Goal: Task Accomplishment & Management: Manage account settings

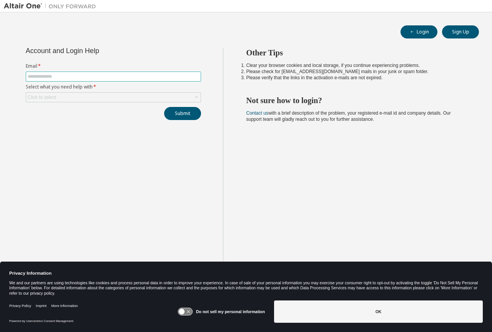
click at [81, 80] on span at bounding box center [113, 76] width 175 height 10
click at [74, 75] on input "text" at bounding box center [113, 76] width 171 height 6
click at [76, 76] on input "**********" at bounding box center [113, 76] width 171 height 6
click at [119, 108] on div "Submit" at bounding box center [113, 113] width 175 height 13
click at [119, 99] on div "Click to select" at bounding box center [113, 97] width 174 height 9
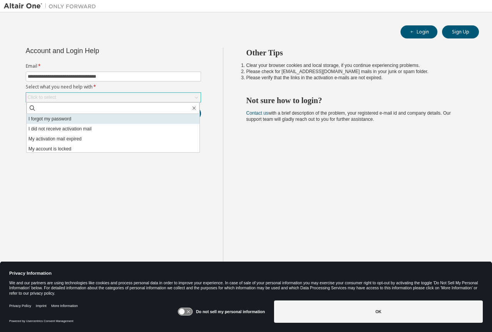
click at [108, 120] on li "I forgot my password" at bounding box center [113, 119] width 173 height 10
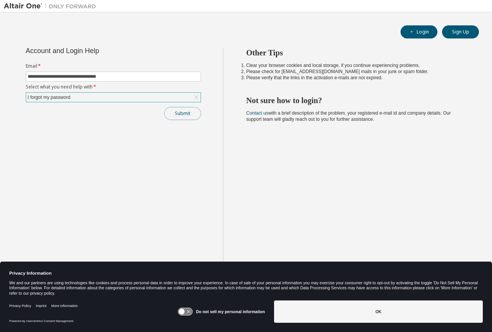
click at [173, 115] on button "Submit" at bounding box center [182, 113] width 37 height 13
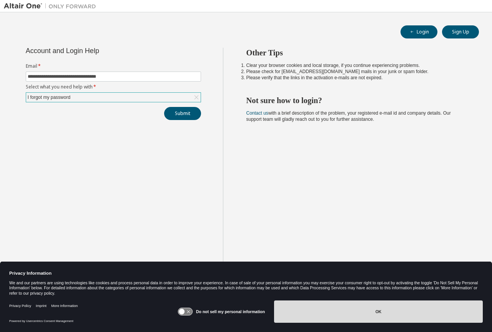
click at [303, 306] on button "OK" at bounding box center [378, 311] width 209 height 22
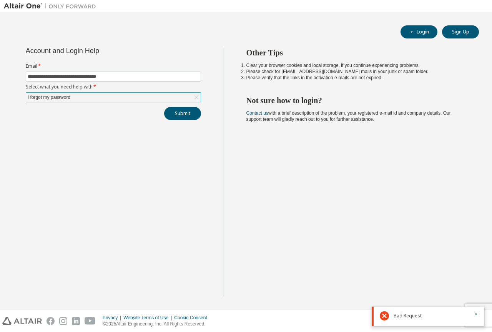
click at [477, 314] on icon "button" at bounding box center [476, 313] width 5 height 5
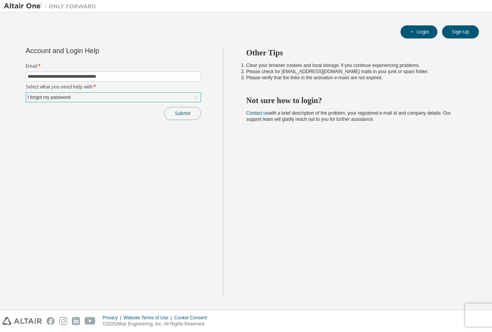
click at [184, 113] on button "Submit" at bounding box center [182, 113] width 37 height 13
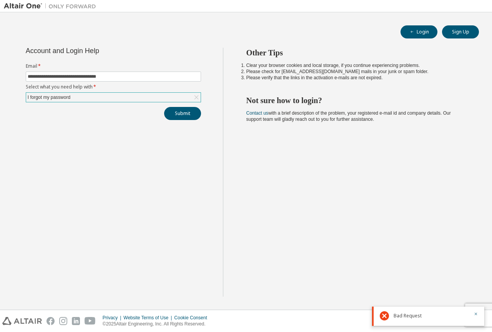
click at [121, 96] on div "I forgot my password" at bounding box center [113, 97] width 174 height 9
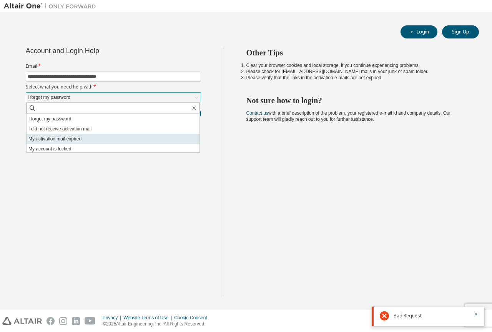
scroll to position [22, 0]
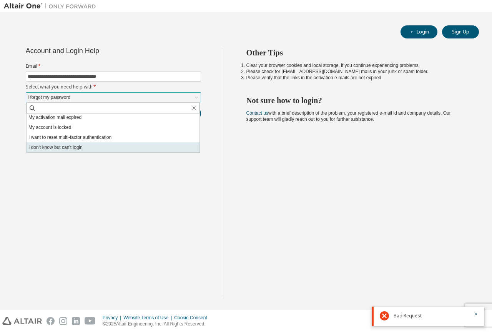
click at [80, 146] on li "I don't know but can't login" at bounding box center [113, 147] width 173 height 10
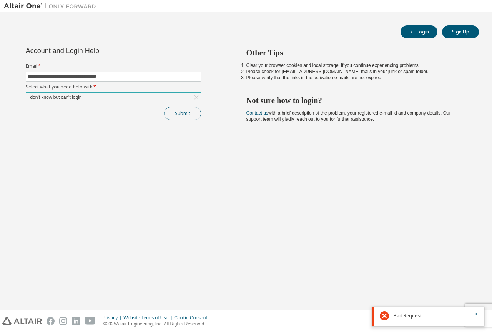
click at [176, 112] on button "Submit" at bounding box center [182, 113] width 37 height 13
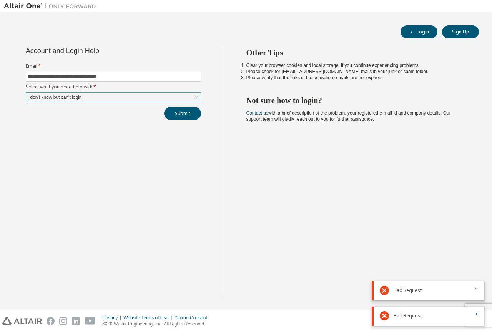
click at [476, 289] on icon "button" at bounding box center [476, 288] width 3 height 3
click at [474, 314] on icon "button" at bounding box center [476, 313] width 5 height 5
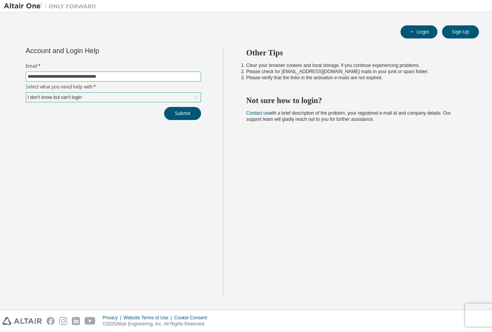
click at [99, 76] on input "**********" at bounding box center [113, 76] width 171 height 6
type input "**********"
click at [184, 109] on button "Submit" at bounding box center [182, 113] width 37 height 13
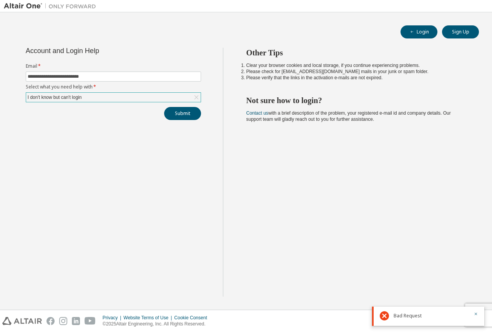
click at [478, 314] on div "Bad Request" at bounding box center [428, 315] width 112 height 19
click at [475, 313] on icon "button" at bounding box center [476, 313] width 5 height 5
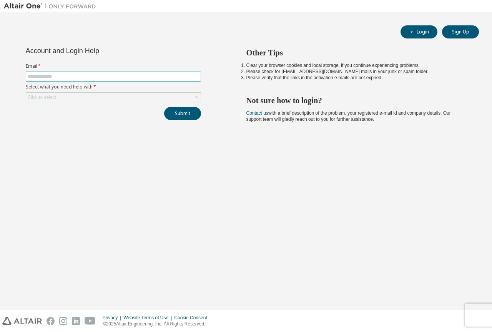
click at [92, 75] on input "text" at bounding box center [113, 76] width 171 height 6
type input "**********"
click at [86, 96] on div "Click to select" at bounding box center [113, 97] width 174 height 9
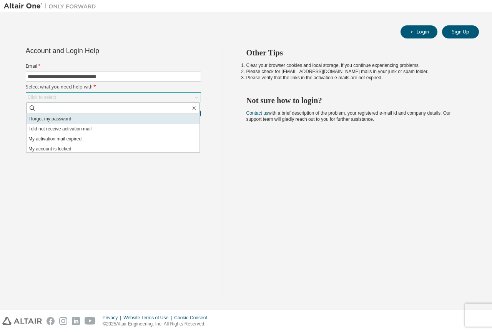
click at [80, 119] on li "I forgot my password" at bounding box center [113, 119] width 173 height 10
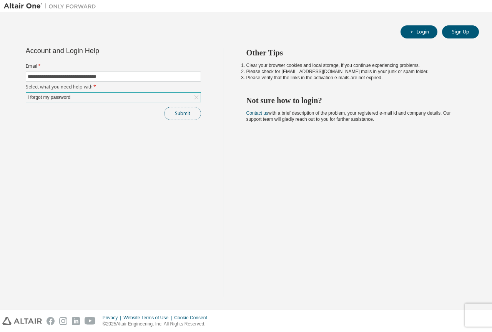
click at [194, 115] on button "Submit" at bounding box center [182, 113] width 37 height 13
